Goal: Navigation & Orientation: Find specific page/section

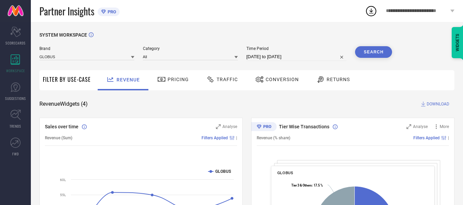
click at [270, 80] on span "Conversion" at bounding box center [282, 79] width 33 height 5
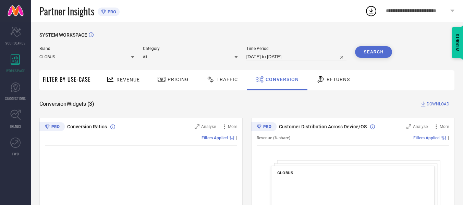
click at [333, 82] on span "Returns" at bounding box center [338, 79] width 23 height 5
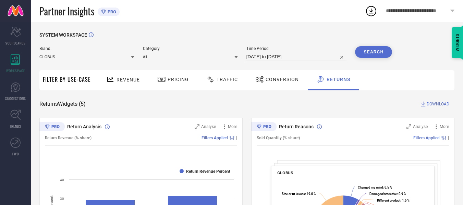
click at [237, 57] on icon at bounding box center [236, 57] width 3 height 2
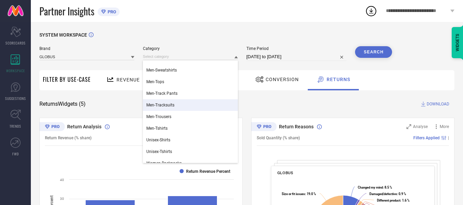
scroll to position [137, 0]
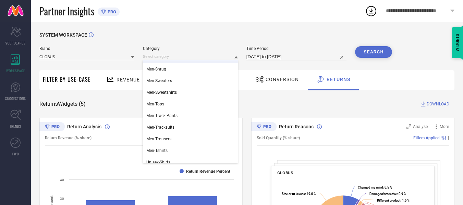
click at [227, 45] on div "SYSTEM WORKSPACE" at bounding box center [246, 39] width 415 height 14
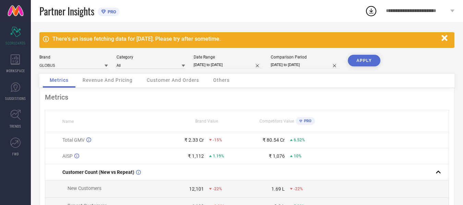
click at [184, 64] on icon at bounding box center [183, 65] width 3 height 3
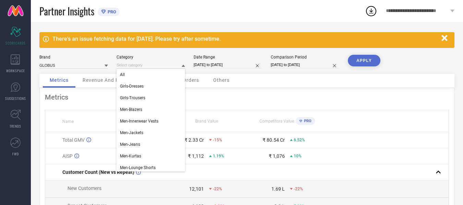
click at [229, 95] on div "Metrics" at bounding box center [247, 97] width 404 height 8
